Goal: Find specific page/section: Find specific page/section

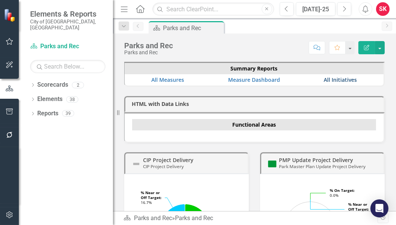
click at [337, 81] on link "All Initiatives" at bounding box center [340, 79] width 33 height 7
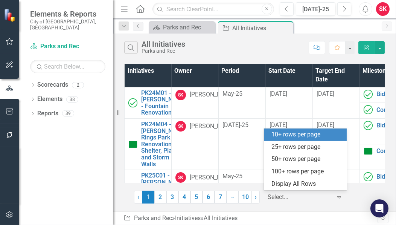
click at [337, 197] on icon at bounding box center [339, 197] width 4 height 2
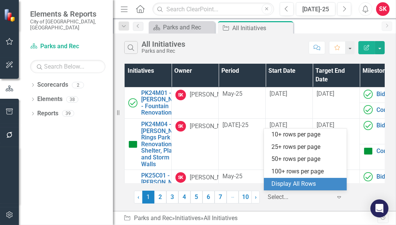
click at [295, 186] on div "Display All Rows" at bounding box center [306, 184] width 71 height 9
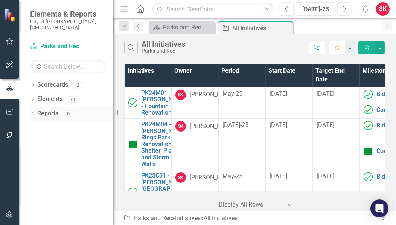
drag, startPoint x: 114, startPoint y: 116, endPoint x: 84, endPoint y: 115, distance: 30.1
click at [84, 115] on div "Elements & Reports City of [GEOGRAPHIC_DATA], [GEOGRAPHIC_DATA] Scorecard Parks…" at bounding box center [56, 112] width 113 height 225
click at [32, 98] on icon "Dropdown" at bounding box center [32, 100] width 5 height 4
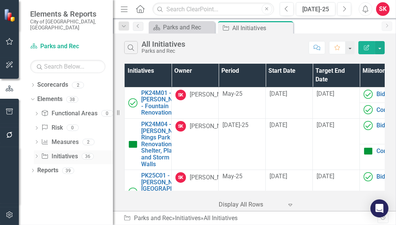
click at [56, 152] on link "Initiative Initiatives" at bounding box center [59, 156] width 37 height 9
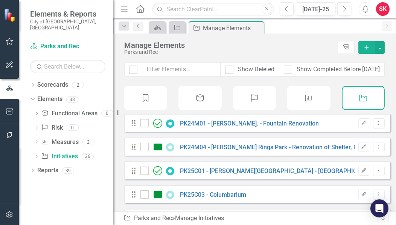
click at [4, 163] on div at bounding box center [9, 175] width 19 height 56
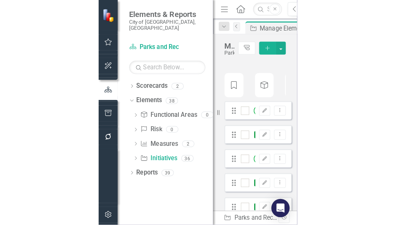
scroll to position [28, 0]
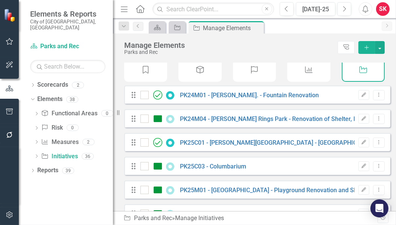
click at [294, 45] on div "Manage Elements" at bounding box center [229, 45] width 210 height 8
